Goal: Task Accomplishment & Management: Manage account settings

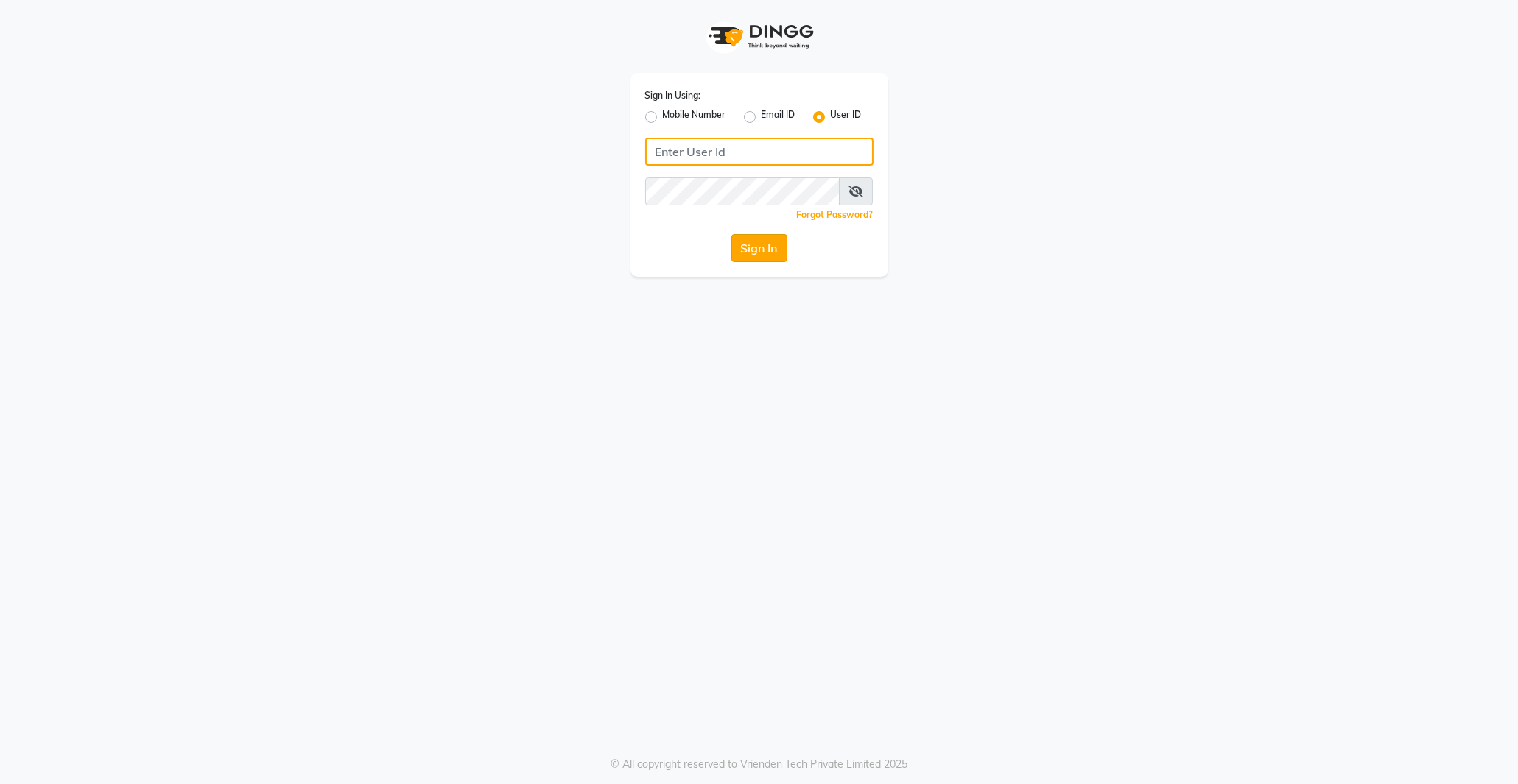
type input "e1781-02"
click at [765, 253] on button "Sign In" at bounding box center [760, 247] width 56 height 28
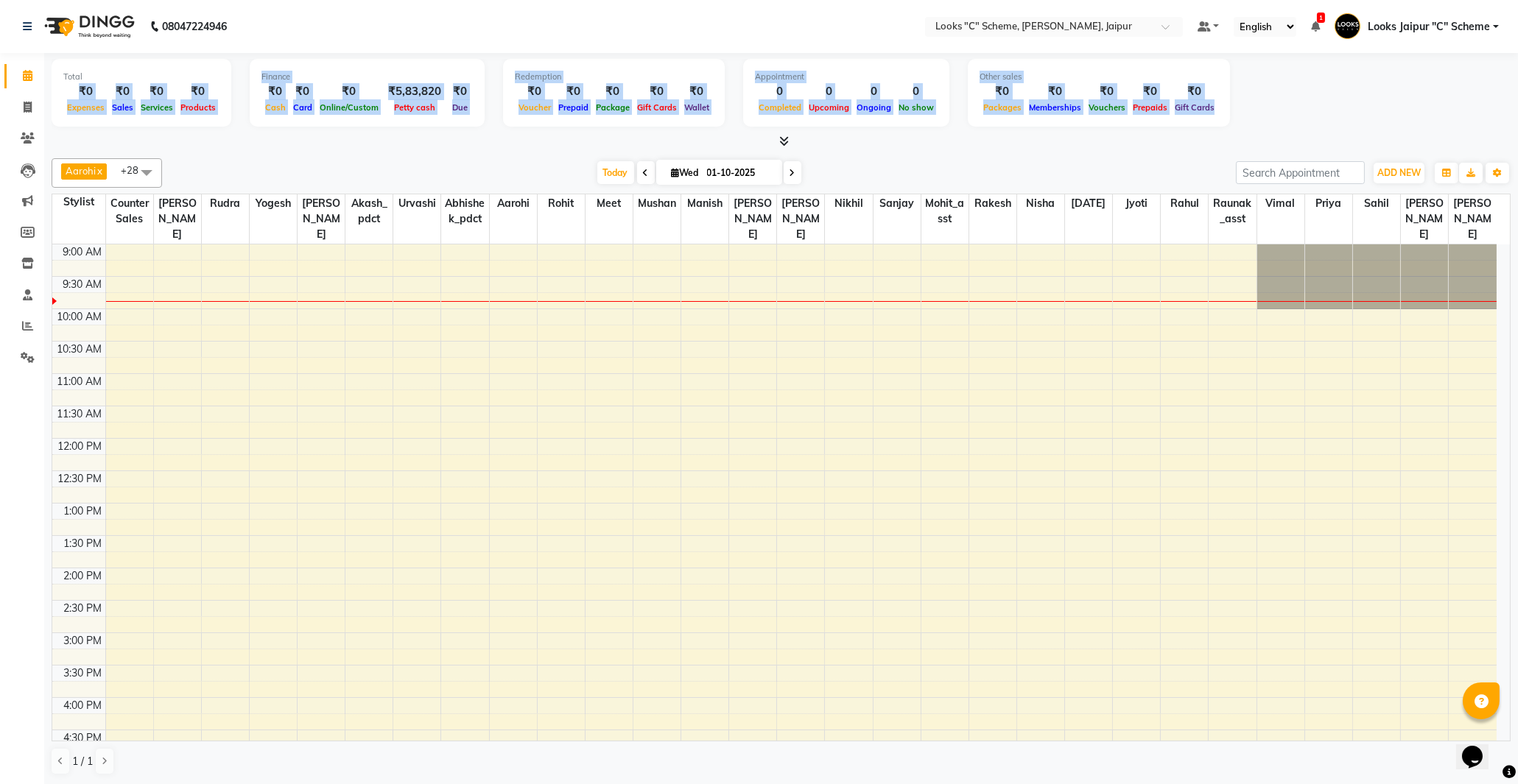
drag, startPoint x: 80, startPoint y: 86, endPoint x: 1557, endPoint y: 63, distance: 1477.2
click at [1518, 63] on html "08047224946 Select Location × Looks "C" Scheme, Jaipur, Jaipur Default Panel My…" at bounding box center [759, 392] width 1518 height 784
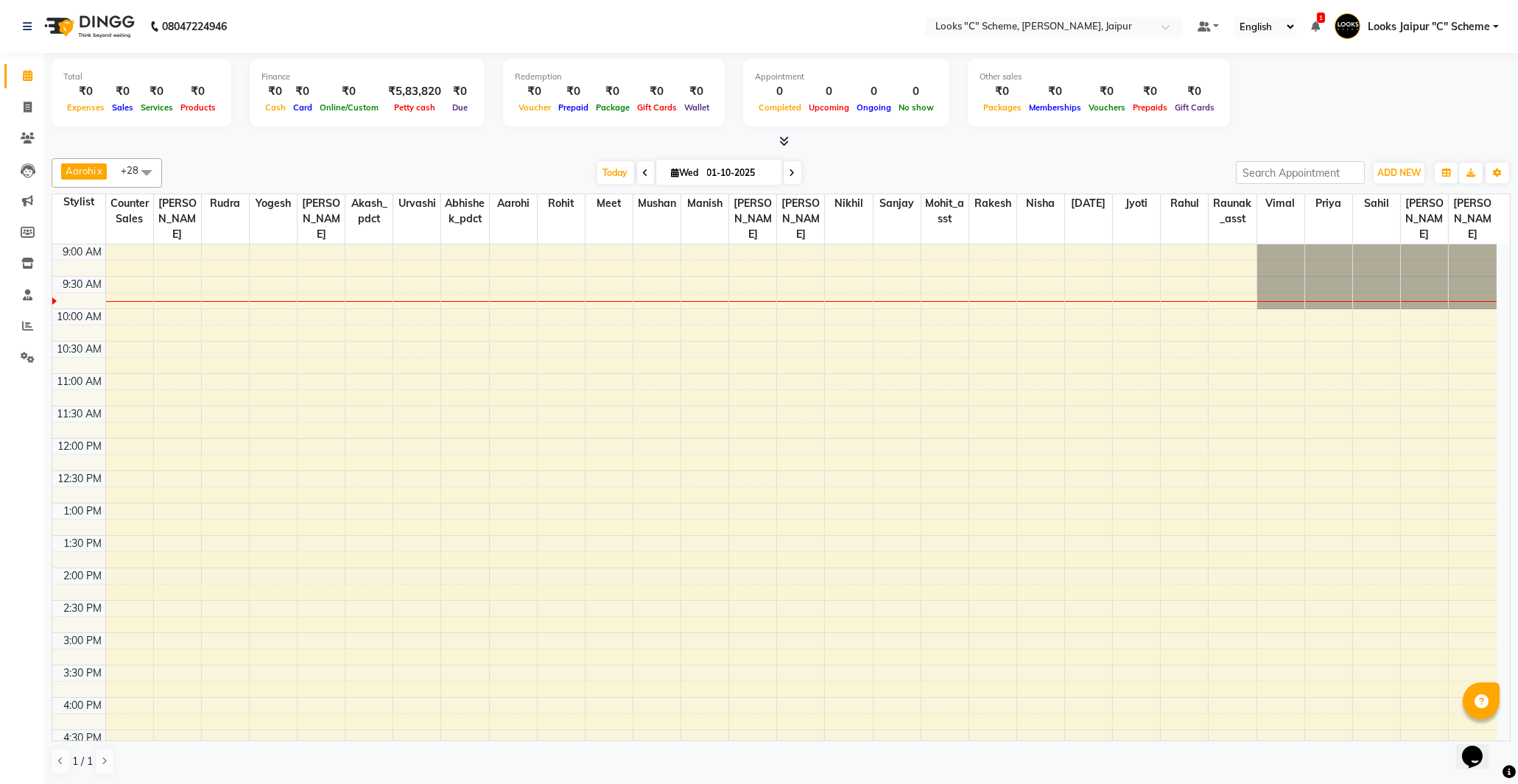
drag, startPoint x: 1442, startPoint y: 114, endPoint x: 1335, endPoint y: 99, distance: 108.0
click at [1438, 115] on div "Total ₹0 Expenses ₹0 Sales ₹0 Services ₹0 Products Finance ₹0 Cash ₹0 Card ₹0 O…" at bounding box center [781, 95] width 1460 height 72
